Goal: Obtain resource: Obtain resource

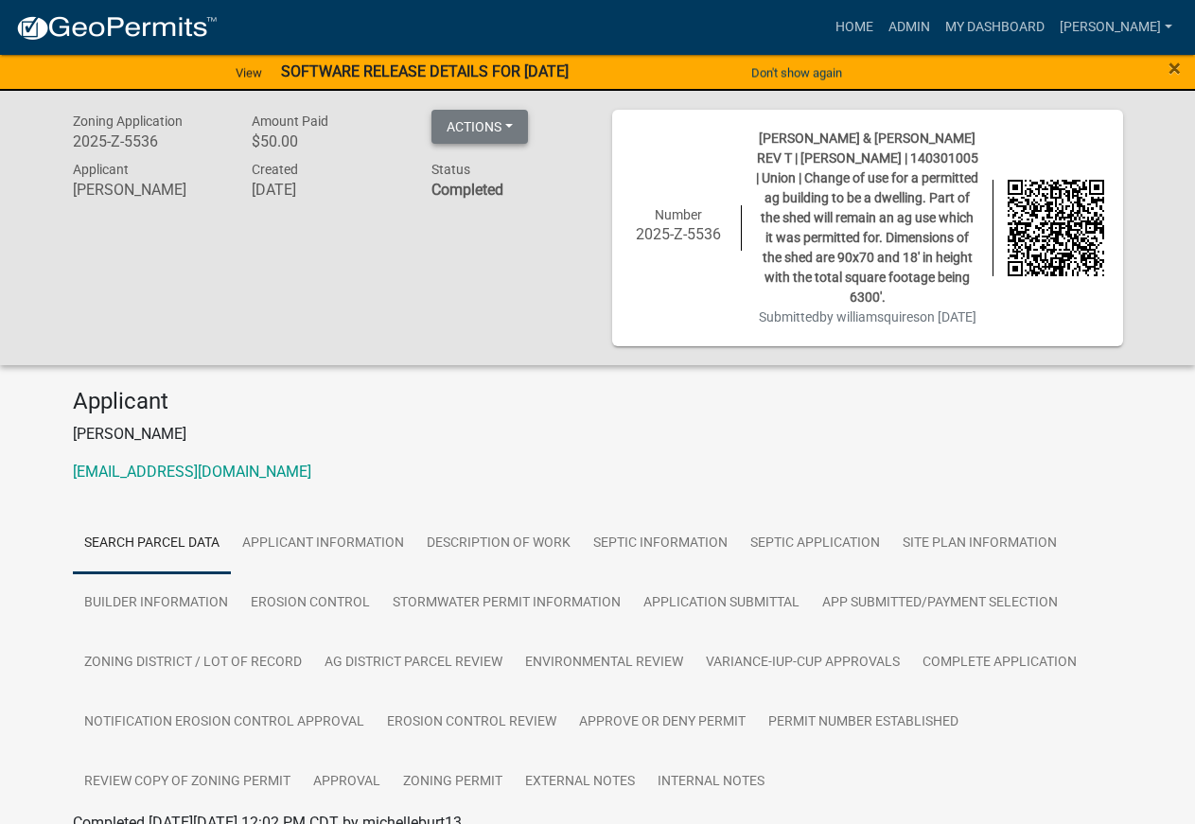
click at [508, 118] on button "Actions" at bounding box center [479, 127] width 96 height 34
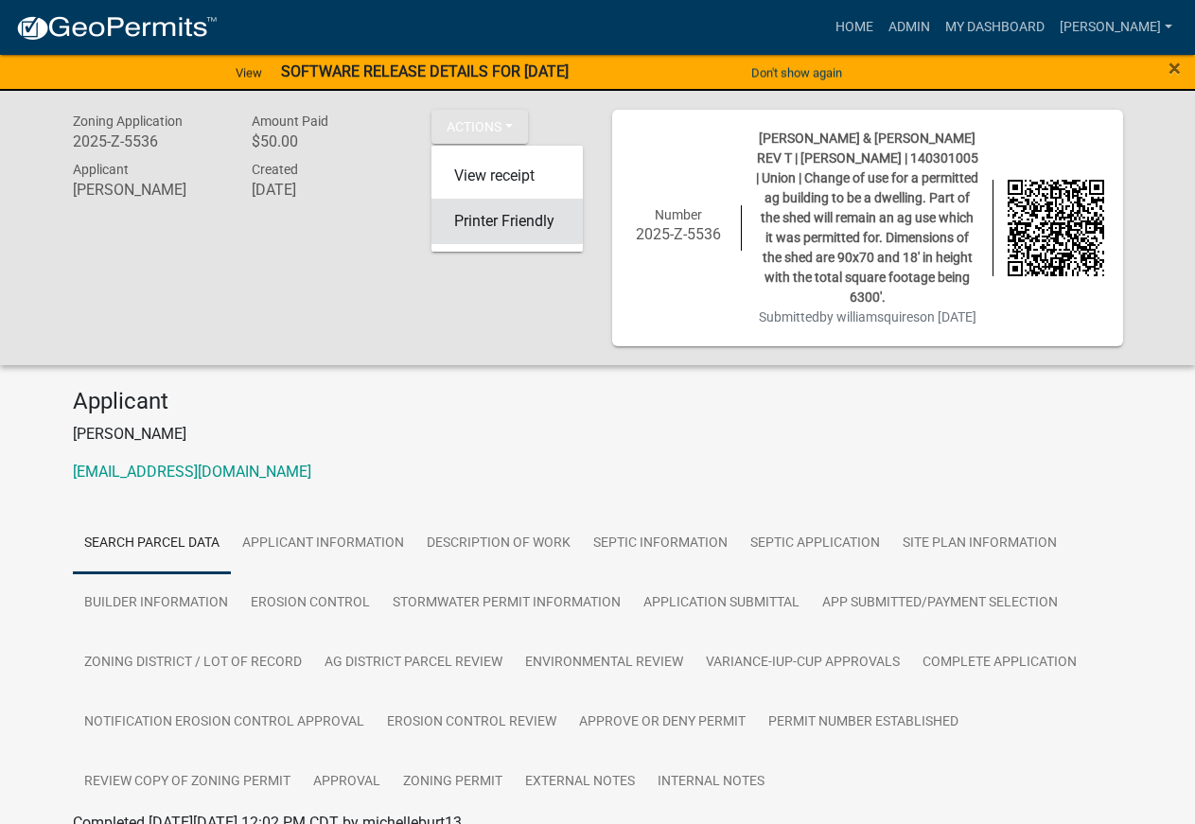
click at [501, 228] on link "Printer Friendly" at bounding box center [506, 221] width 151 height 45
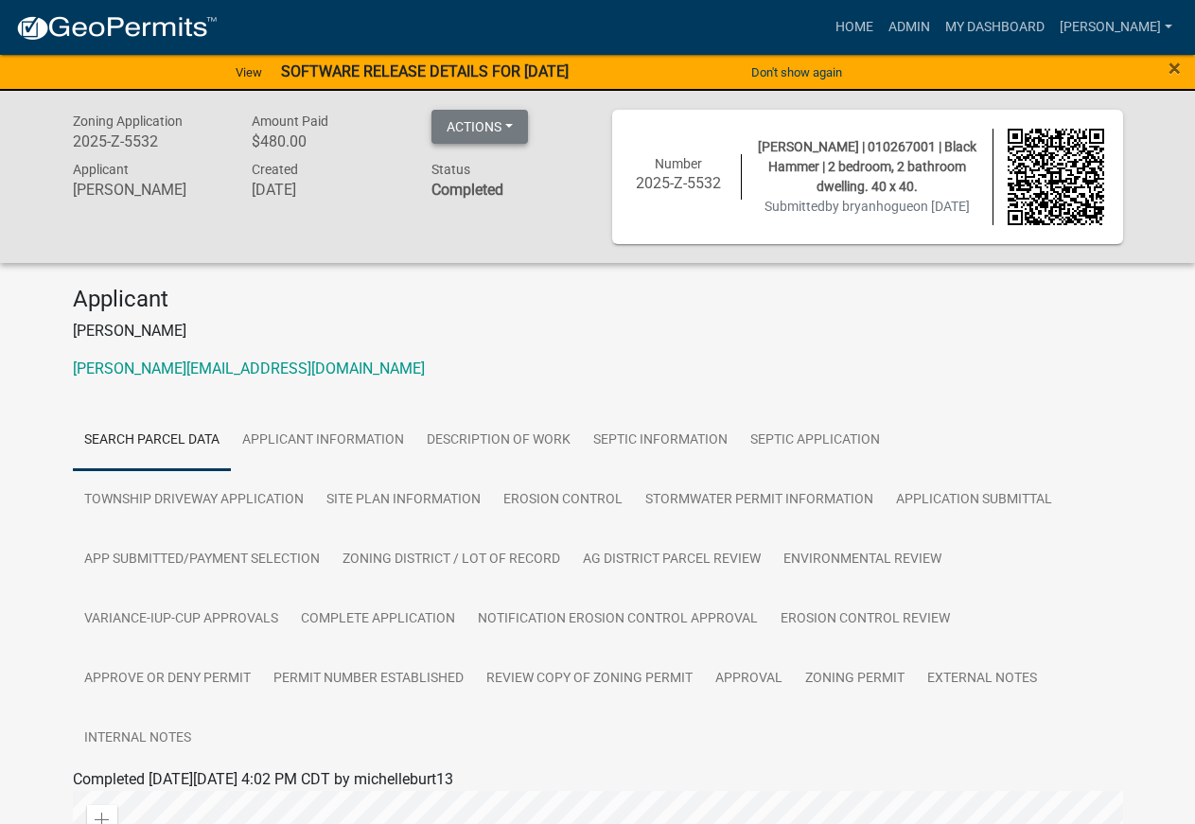
click at [515, 121] on button "Actions" at bounding box center [479, 127] width 96 height 34
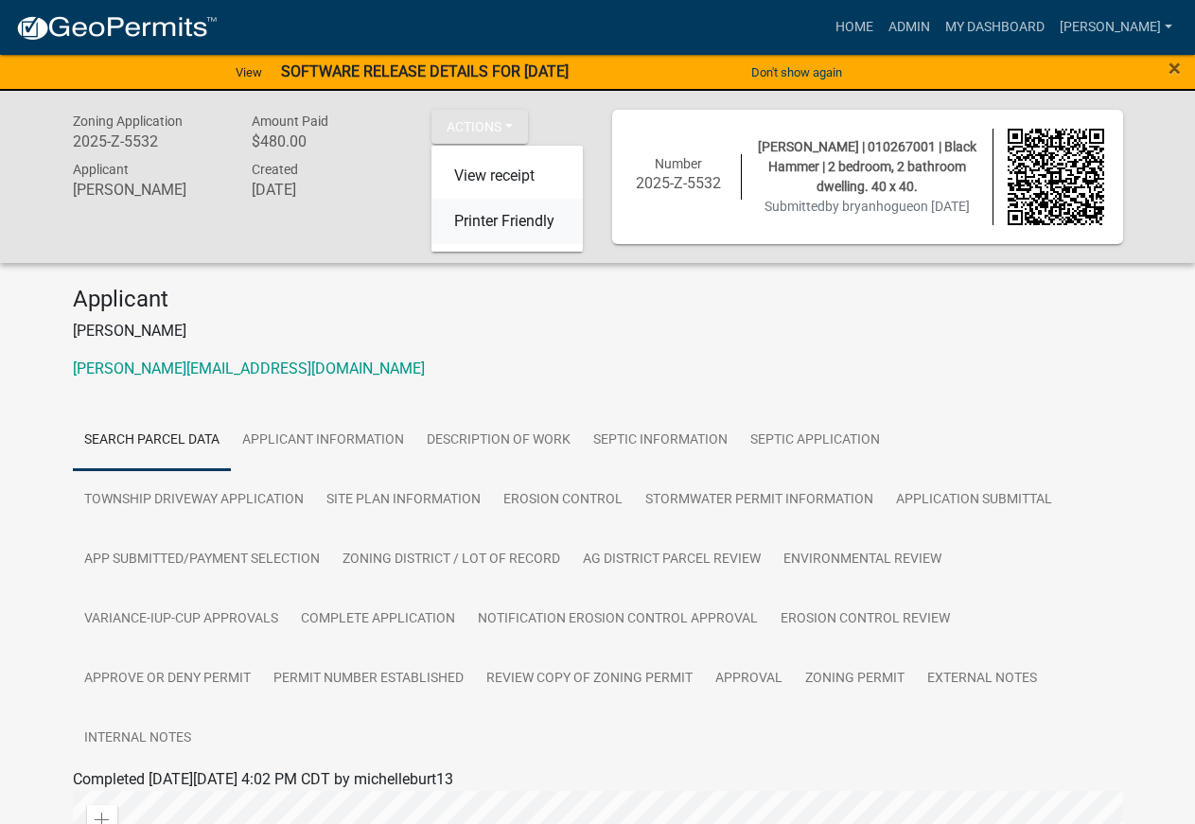
click at [457, 219] on link "Printer Friendly" at bounding box center [506, 221] width 151 height 45
